Goal: Navigation & Orientation: Find specific page/section

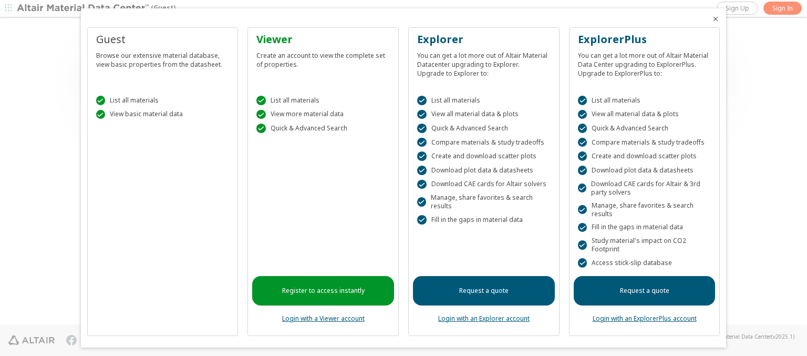
click at [712, 19] on icon "Close" at bounding box center [716, 19] width 8 height 8
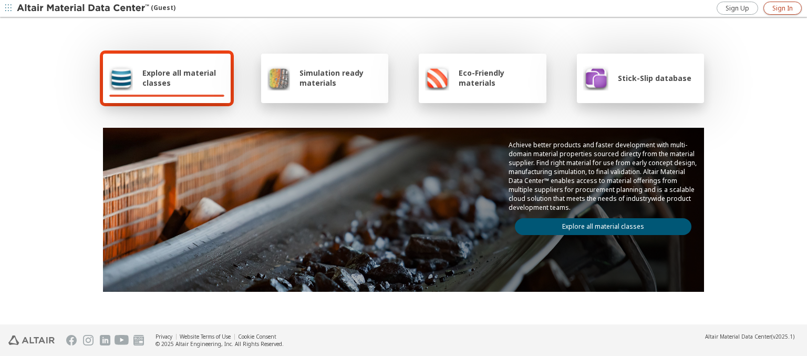
click at [783, 8] on span "Sign In" at bounding box center [783, 8] width 21 height 8
click at [84, 8] on img at bounding box center [84, 8] width 134 height 11
click at [179, 78] on span "Explore all material classes" at bounding box center [183, 78] width 82 height 20
click at [599, 224] on link "Explore all material classes" at bounding box center [603, 226] width 177 height 17
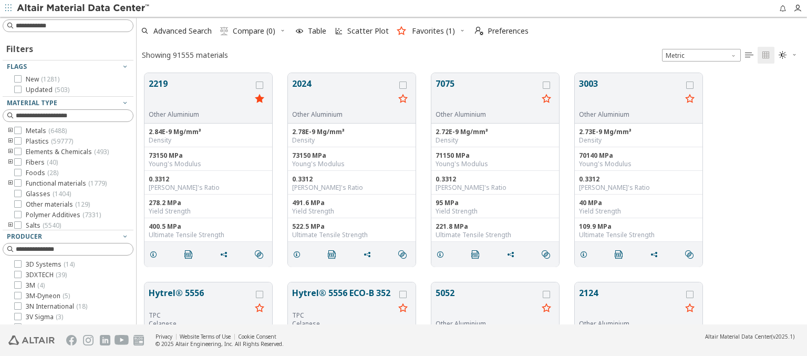
scroll to position [251, 662]
click at [499, 31] on span "Preferences" at bounding box center [508, 30] width 41 height 7
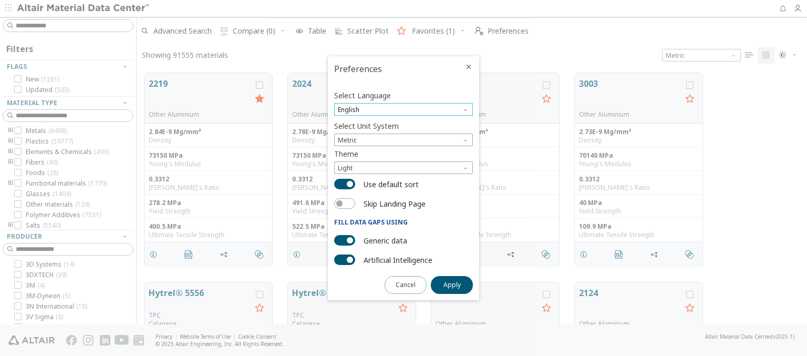
click at [404, 109] on span "English" at bounding box center [403, 109] width 139 height 13
click at [404, 135] on span "Deutsch" at bounding box center [404, 135] width 130 height 7
click at [452, 284] on span "Apply" at bounding box center [452, 285] width 17 height 8
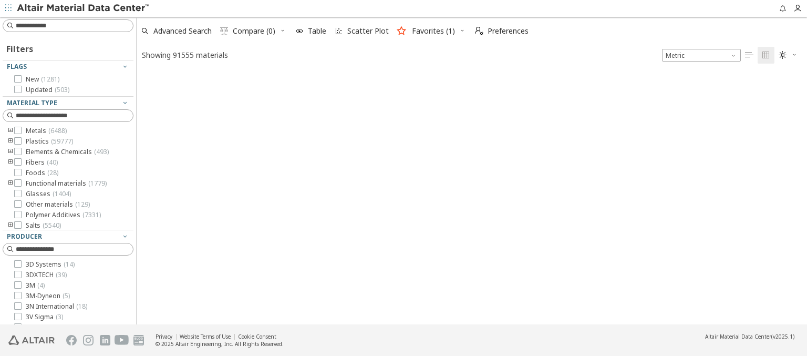
type input "*******"
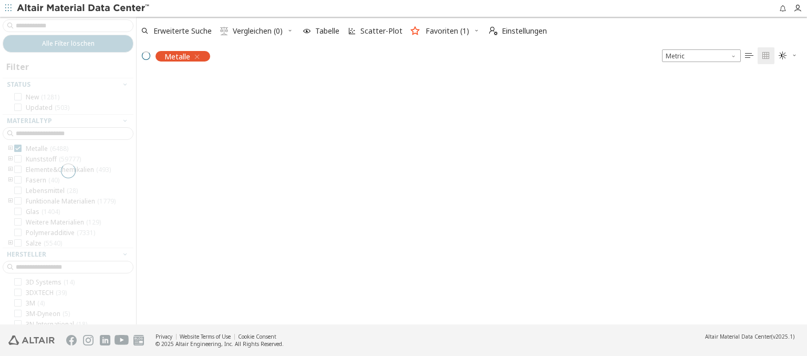
scroll to position [250, 662]
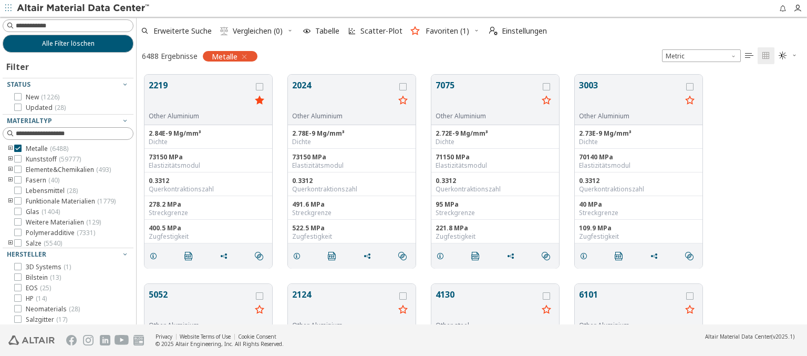
click at [84, 8] on img at bounding box center [84, 8] width 134 height 11
